Goal: Navigation & Orientation: Find specific page/section

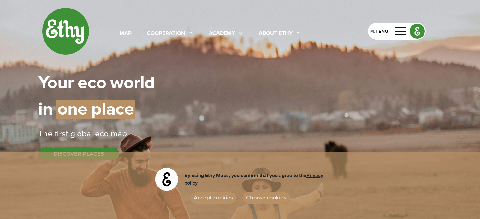
select select
click at [217, 198] on button "Accept cookies" at bounding box center [213, 198] width 47 height 12
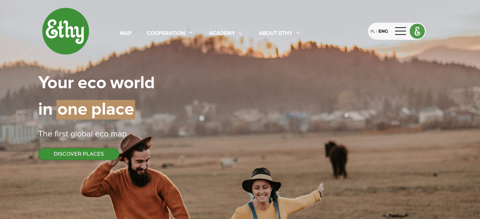
click at [408, 31] on div "PL | ENG" at bounding box center [397, 31] width 58 height 17
click at [375, 32] on div "PL" at bounding box center [373, 31] width 4 height 7
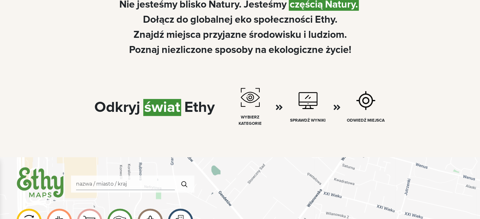
scroll to position [379, 0]
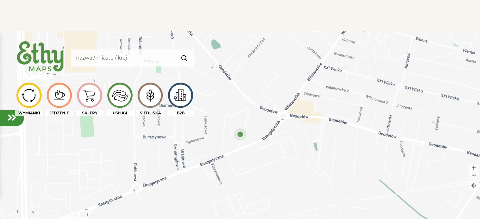
click at [149, 100] on img at bounding box center [150, 95] width 21 height 20
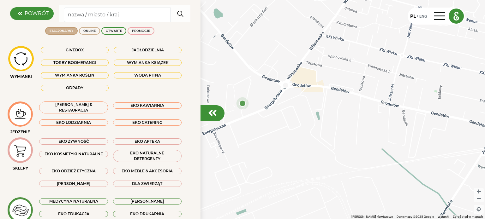
click at [63, 30] on div "STACJONARNY" at bounding box center [62, 31] width 24 height 4
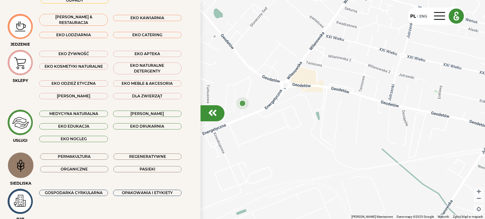
scroll to position [108, 0]
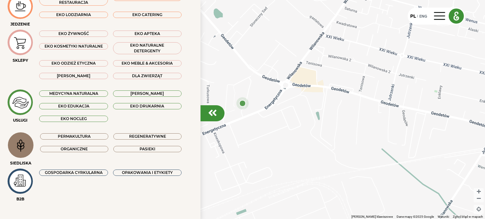
click at [157, 170] on div "OPAKOWANIA I ETYKIETY" at bounding box center [147, 173] width 69 height 6
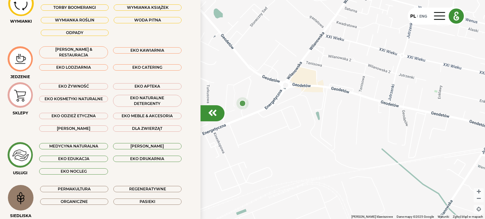
scroll to position [13, 0]
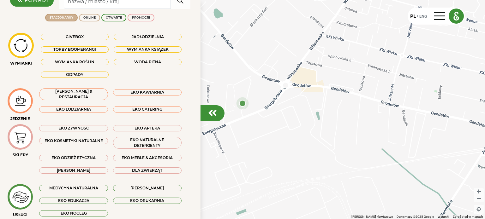
click at [82, 75] on div "Odpady" at bounding box center [75, 75] width 68 height 6
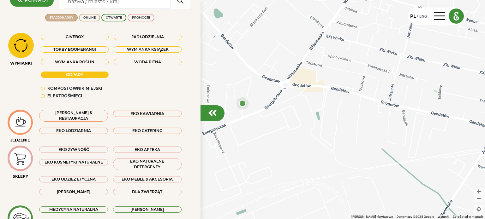
click at [72, 89] on div "Kompostownik miejski" at bounding box center [74, 89] width 55 height 6
click at [54, 99] on div "Elektrośmieci" at bounding box center [64, 96] width 35 height 6
click at [47, 89] on div "Kompostownik miejski" at bounding box center [75, 89] width 68 height 6
click at [48, 95] on div "Elektrośmieci" at bounding box center [64, 96] width 35 height 6
click at [136, 16] on div "PROMOCJE" at bounding box center [141, 17] width 18 height 4
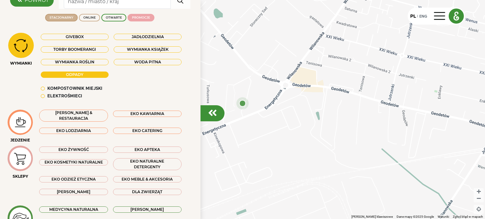
click at [139, 16] on div "PROMOCJE" at bounding box center [141, 17] width 18 height 4
click at [109, 21] on div "OTWARTE" at bounding box center [113, 18] width 25 height 8
click at [109, 20] on div "OTWARTE" at bounding box center [113, 18] width 25 height 8
click at [109, 19] on div "OTWARTE" at bounding box center [114, 17] width 16 height 4
click at [110, 19] on div "OTWARTE" at bounding box center [114, 17] width 16 height 4
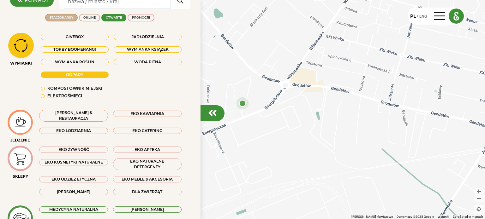
click at [110, 19] on div "OTWARTE" at bounding box center [114, 17] width 16 height 4
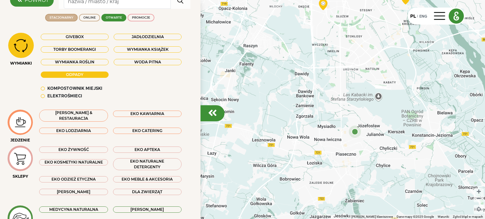
drag, startPoint x: 302, startPoint y: 64, endPoint x: 300, endPoint y: 183, distance: 119.0
click at [301, 186] on div at bounding box center [242, 109] width 485 height 219
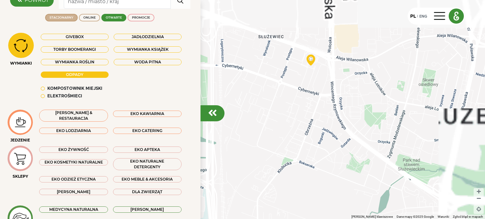
drag, startPoint x: 275, startPoint y: 90, endPoint x: 291, endPoint y: 183, distance: 94.6
click at [293, 181] on div at bounding box center [242, 109] width 485 height 219
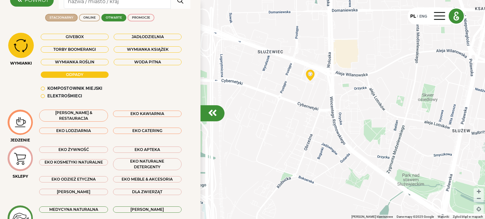
drag, startPoint x: 301, startPoint y: 108, endPoint x: 301, endPoint y: 171, distance: 62.2
click at [303, 178] on div at bounding box center [242, 109] width 485 height 219
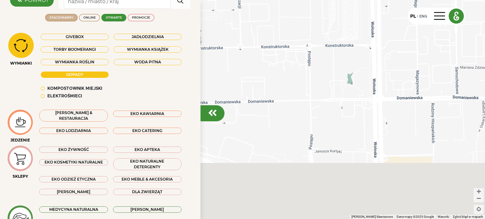
drag, startPoint x: 292, startPoint y: 178, endPoint x: 325, endPoint y: 62, distance: 120.7
click at [324, 63] on div at bounding box center [242, 109] width 485 height 219
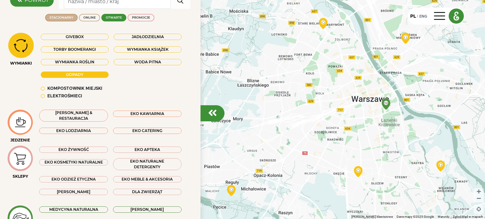
click at [82, 73] on div "Odpady" at bounding box center [75, 75] width 68 height 6
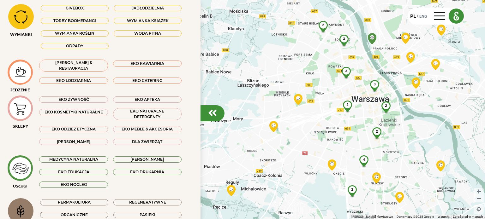
scroll to position [45, 0]
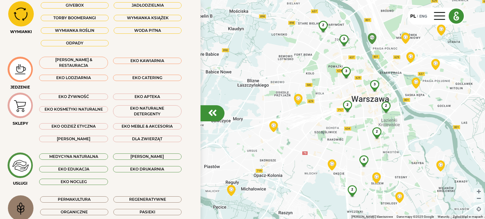
click at [91, 155] on div "MEDYCYNA NATURALNA" at bounding box center [73, 157] width 69 height 6
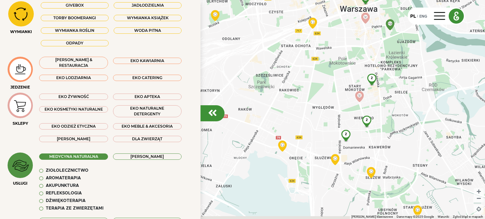
drag, startPoint x: 301, startPoint y: 134, endPoint x: 266, endPoint y: 55, distance: 86.8
click at [266, 55] on div "2 2 2 2 2" at bounding box center [242, 109] width 485 height 219
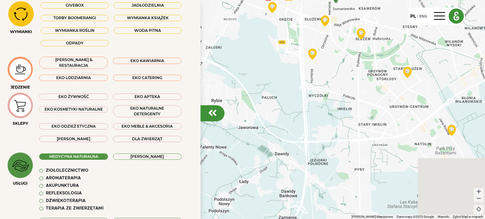
drag, startPoint x: 301, startPoint y: 153, endPoint x: 298, endPoint y: 82, distance: 71.7
click at [299, 83] on div "2 2 2 2 2 3" at bounding box center [242, 109] width 485 height 219
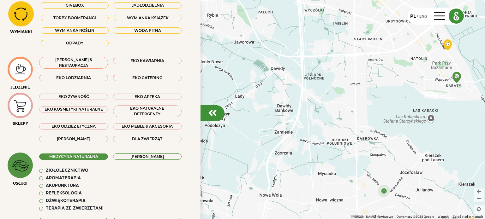
drag, startPoint x: 326, startPoint y: 188, endPoint x: 306, endPoint y: 133, distance: 58.5
click at [308, 138] on div "2 2 2 2 2 3" at bounding box center [242, 109] width 485 height 219
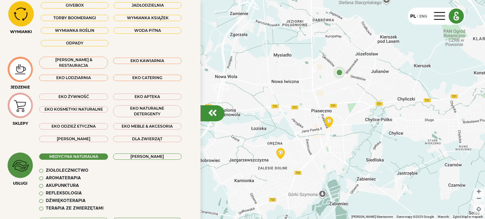
click at [24, 9] on img at bounding box center [20, 14] width 21 height 18
